Goal: Information Seeking & Learning: Learn about a topic

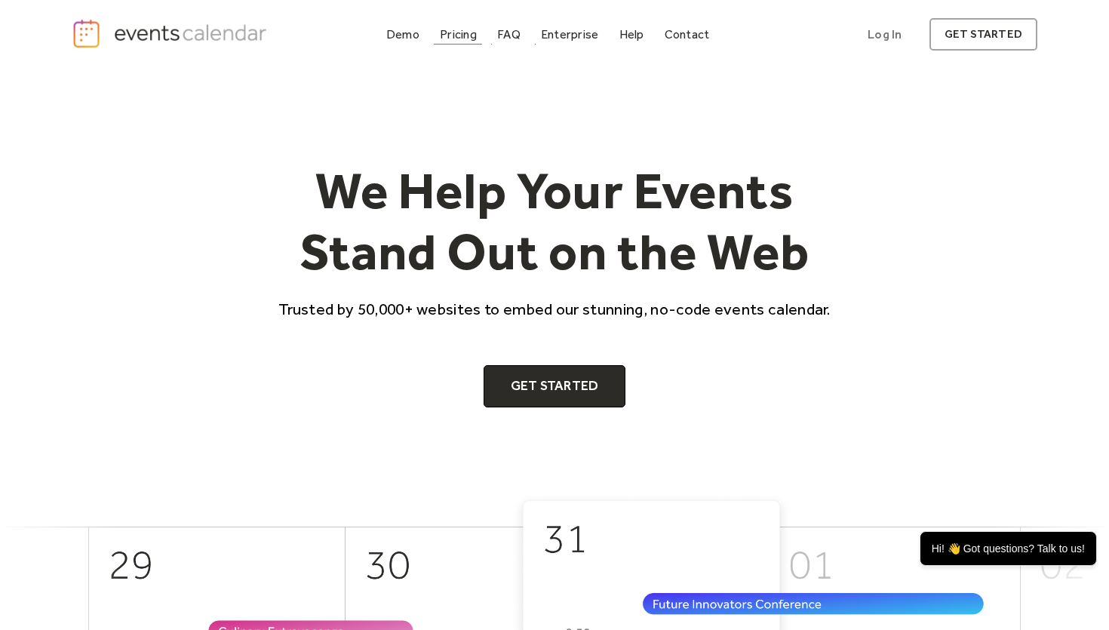
click at [450, 30] on div "Pricing" at bounding box center [458, 34] width 37 height 8
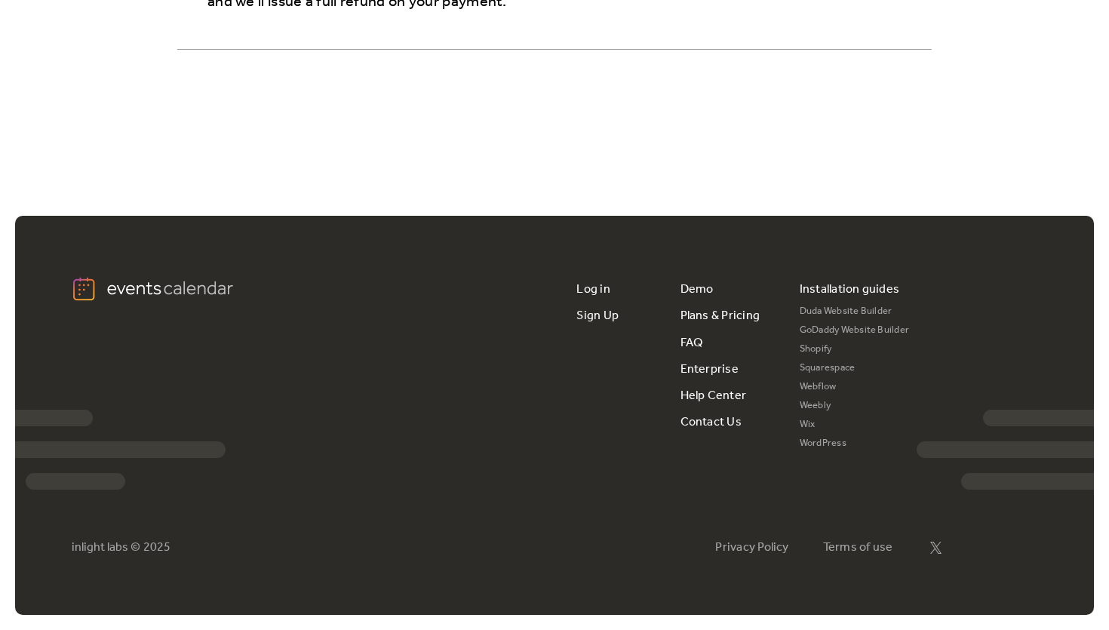
scroll to position [2849, 0]
